Goal: Navigation & Orientation: Find specific page/section

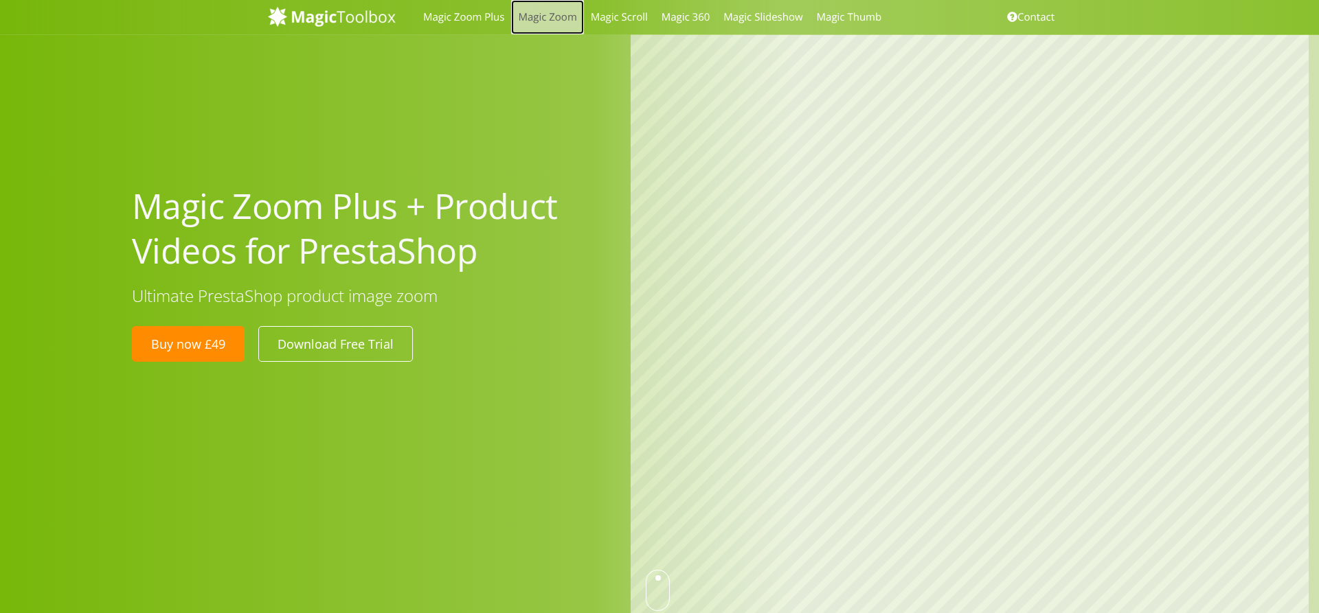
click at [545, 16] on link "Magic Zoom" at bounding box center [547, 17] width 72 height 34
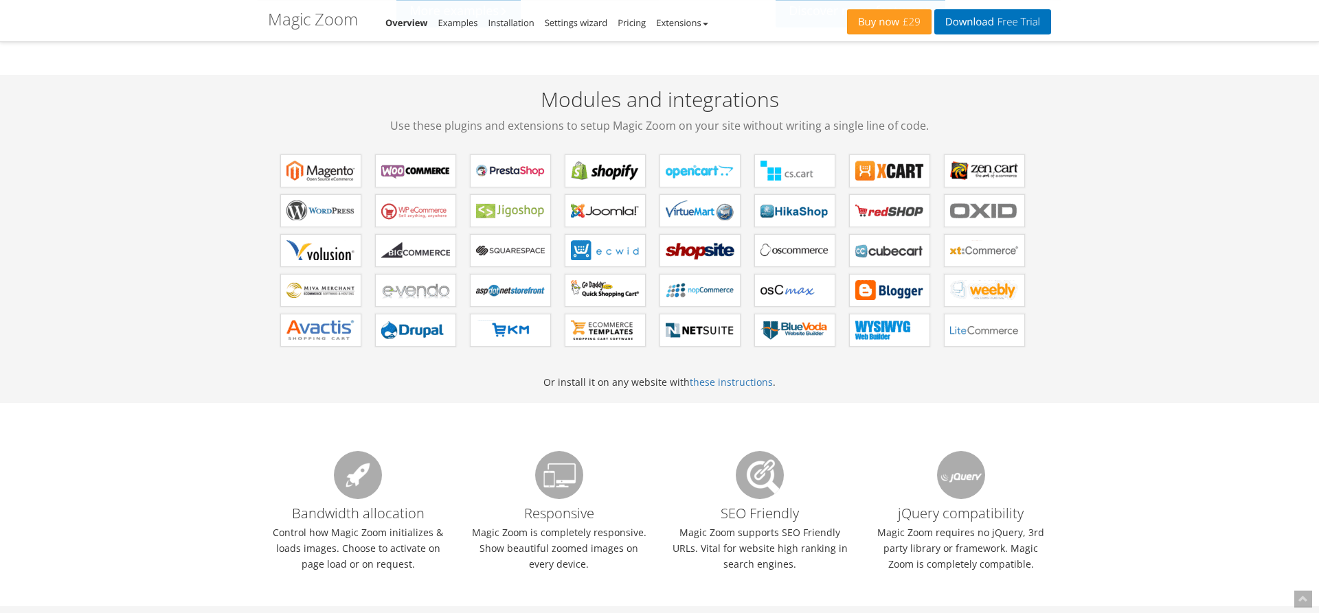
scroll to position [1191, 0]
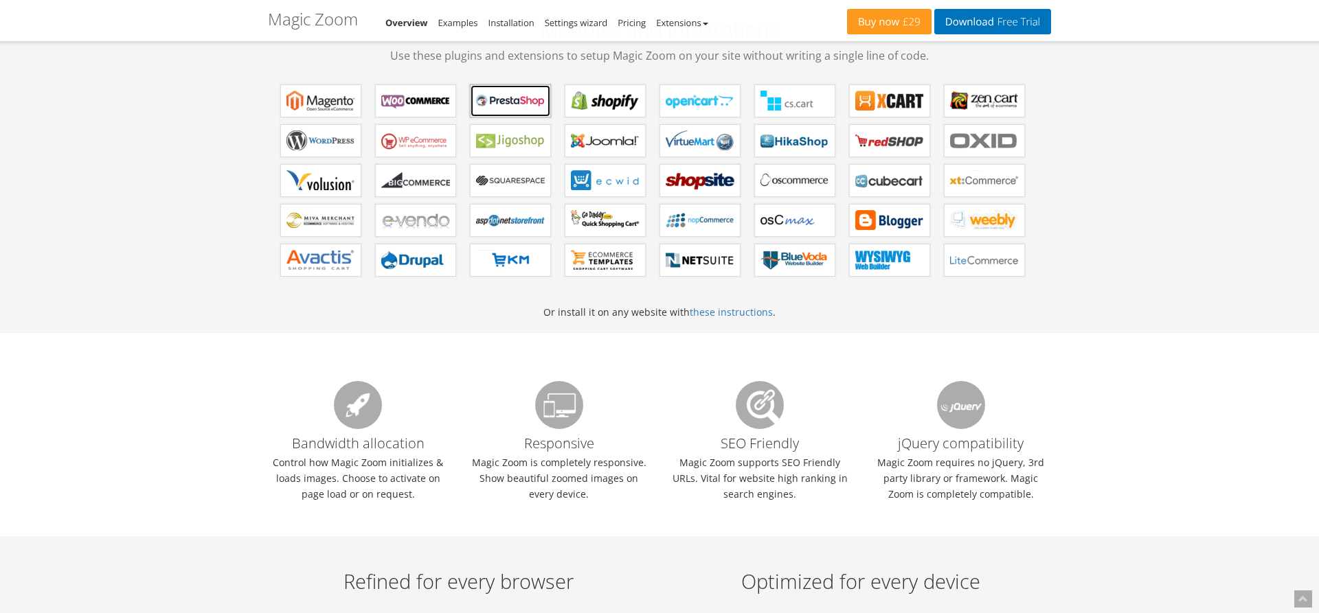
click at [505, 102] on b "Magic Zoom for PrestaShop" at bounding box center [510, 101] width 69 height 21
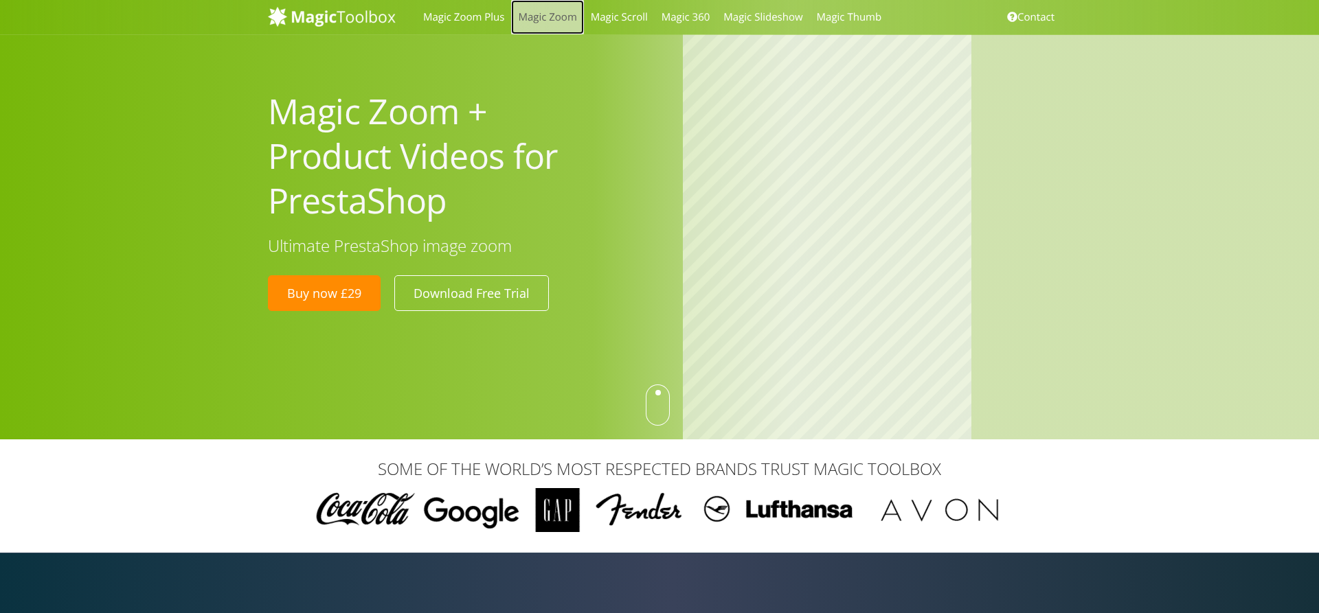
click at [533, 5] on link "Magic Zoom" at bounding box center [547, 17] width 72 height 34
